Goal: Information Seeking & Learning: Learn about a topic

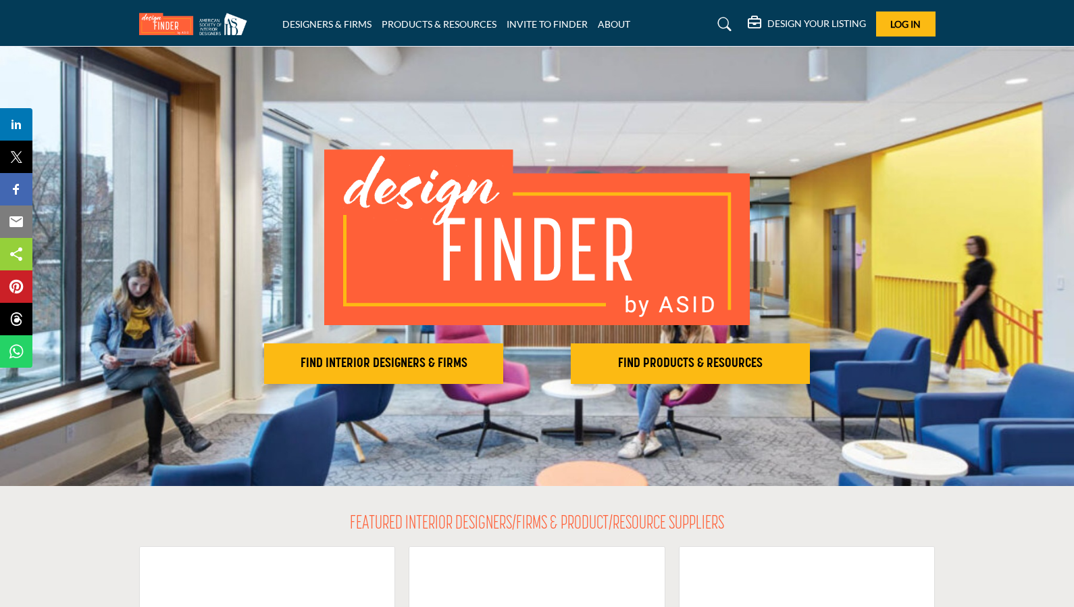
click at [297, 16] on div "DESIGNERS & FIRMS PRODUCTS & RESOURCES INVITE TO FINDER ABOUT" at bounding box center [537, 23] width 811 height 25
click at [457, 362] on h2 "FIND INTERIOR DESIGNERS & FIRMS" at bounding box center [383, 363] width 231 height 16
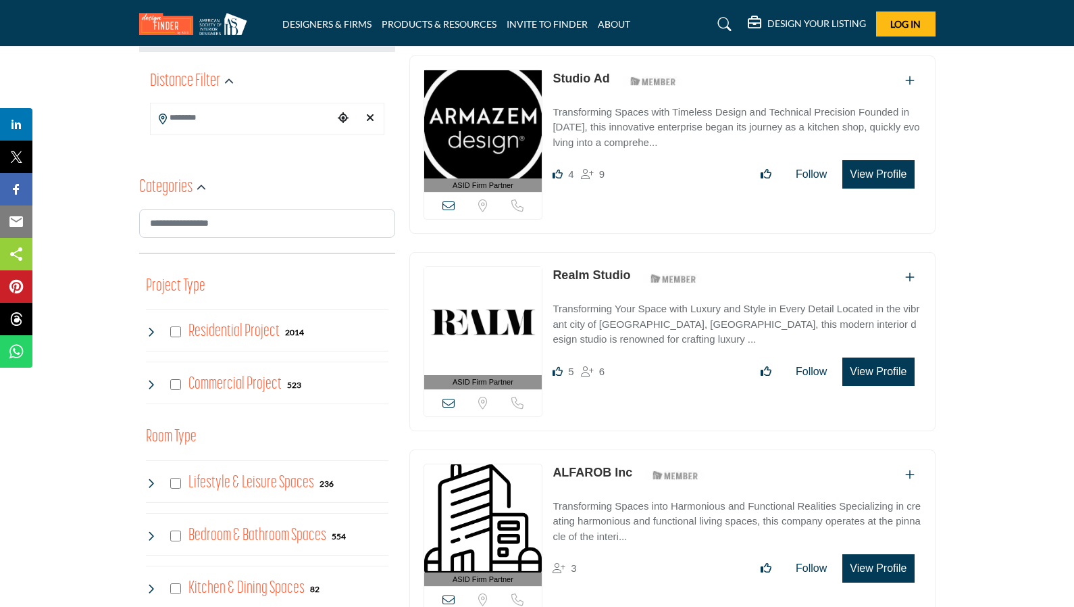
scroll to position [338, 0]
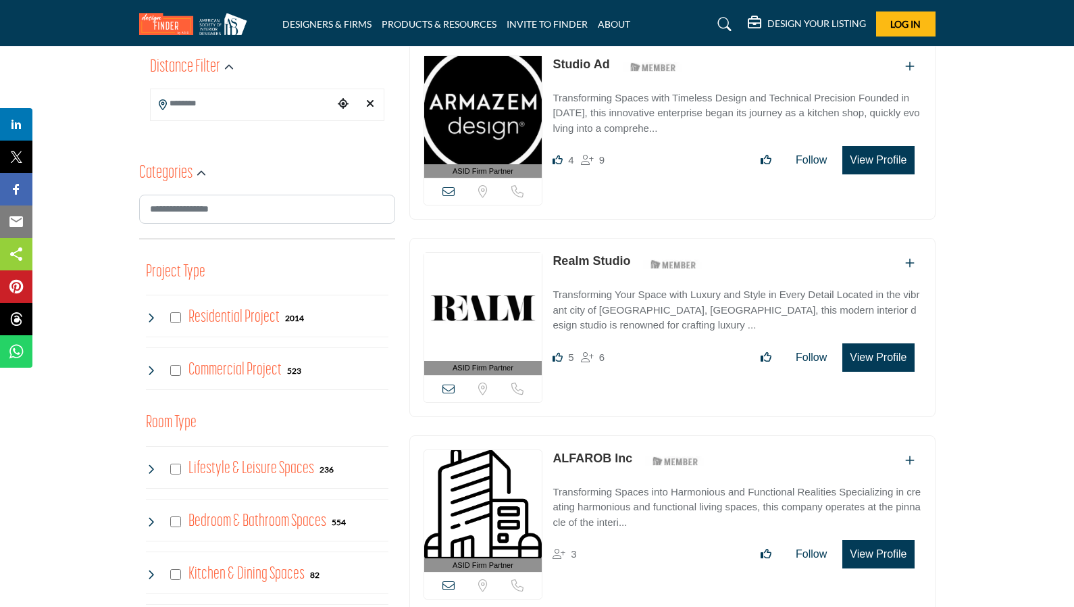
click at [905, 261] on icon "Add To List" at bounding box center [909, 262] width 9 height 11
click at [913, 261] on icon "Add To List" at bounding box center [909, 262] width 9 height 11
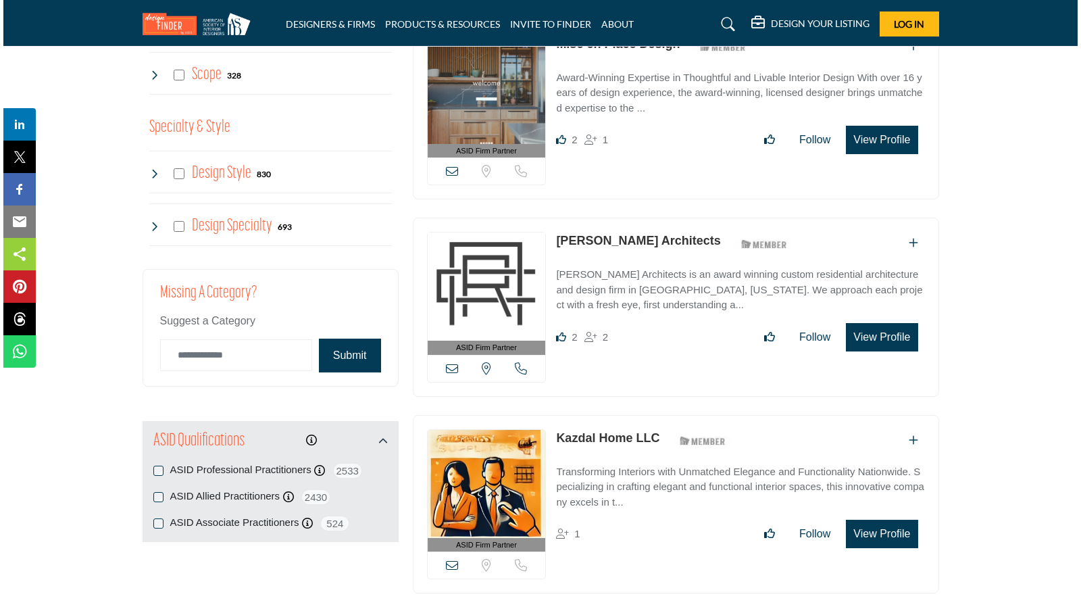
scroll to position [1283, 0]
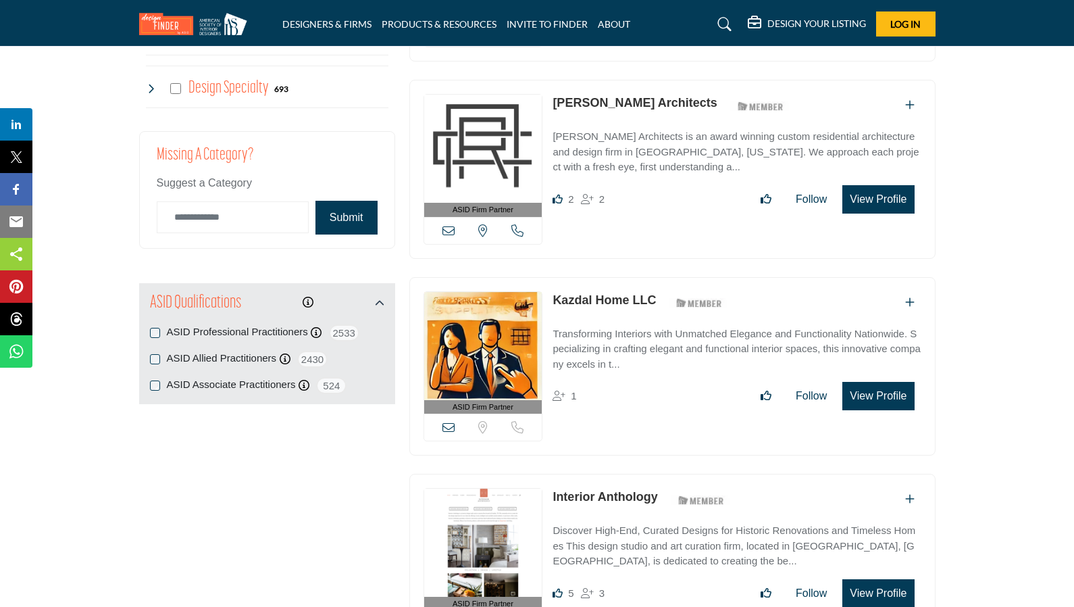
click at [308, 297] on icon "Information about" at bounding box center [308, 302] width 11 height 11
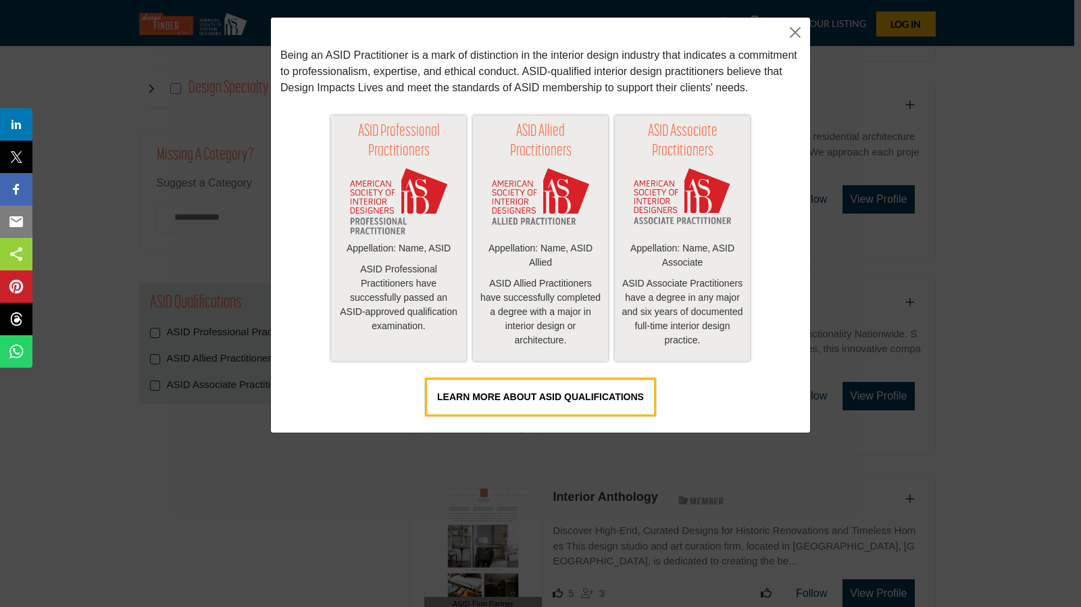
click at [573, 390] on link "LEARN MORE ABOUT ASID QUALIFICATIONS" at bounding box center [540, 397] width 231 height 39
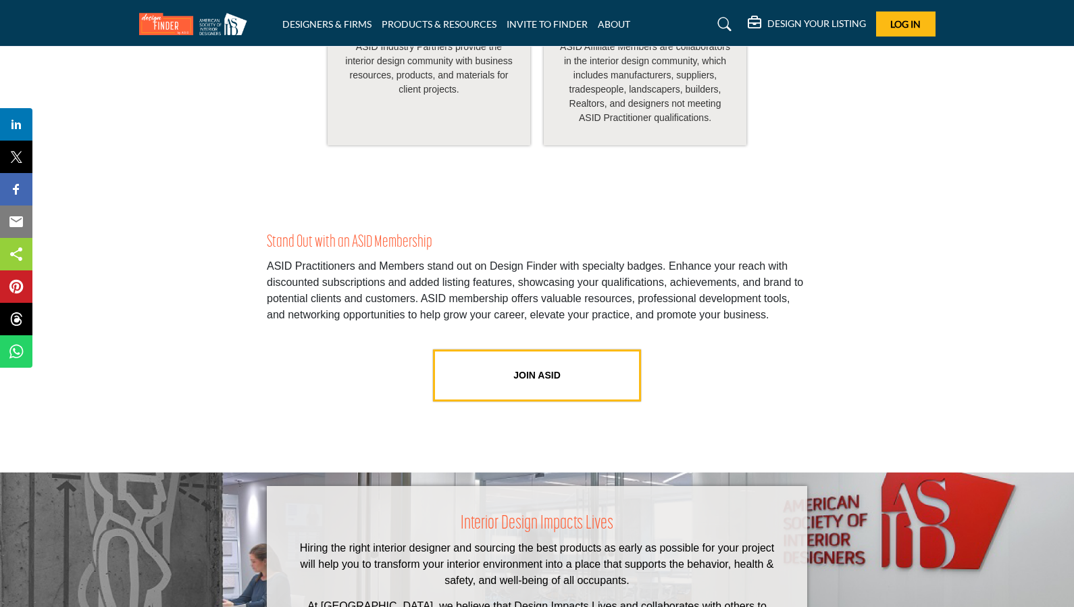
scroll to position [2432, 0]
